Goal: Navigation & Orientation: Find specific page/section

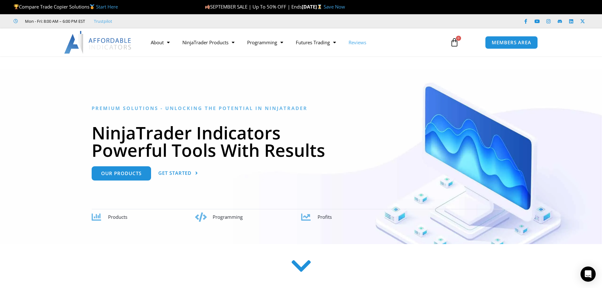
drag, startPoint x: 0, startPoint y: 0, endPoint x: 365, endPoint y: 44, distance: 367.4
click at [365, 44] on link "Reviews" at bounding box center [357, 42] width 30 height 15
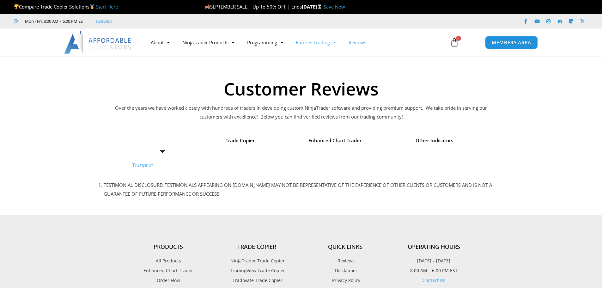
click at [330, 46] on link "Futures Trading" at bounding box center [315, 42] width 53 height 15
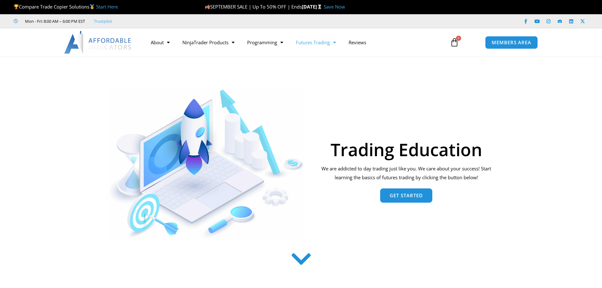
click at [262, 43] on link "Programming" at bounding box center [265, 42] width 49 height 15
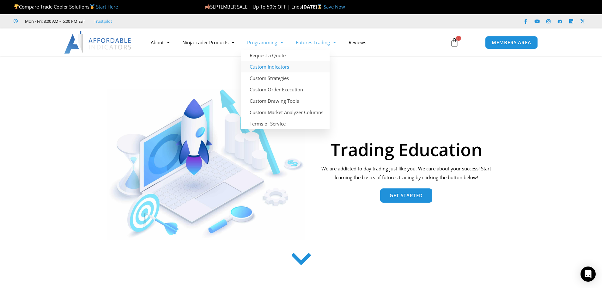
click at [261, 67] on link "Custom Indicators" at bounding box center [285, 66] width 89 height 11
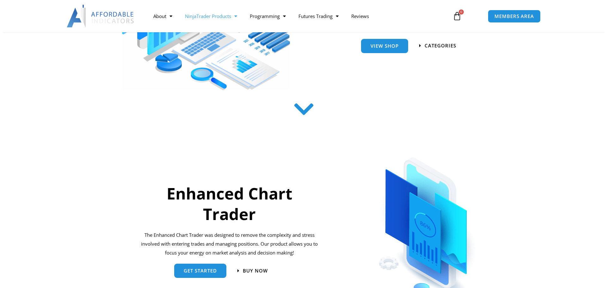
scroll to position [284, 0]
